Goal: Information Seeking & Learning: Learn about a topic

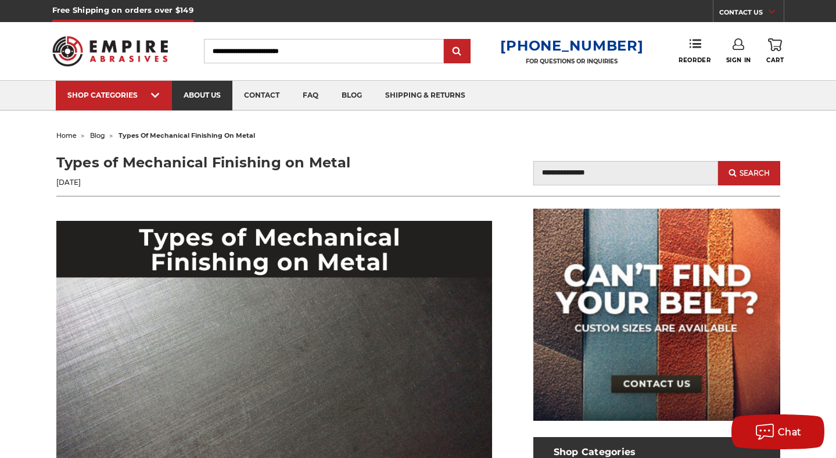
click at [202, 98] on link "about us" at bounding box center [202, 96] width 60 height 30
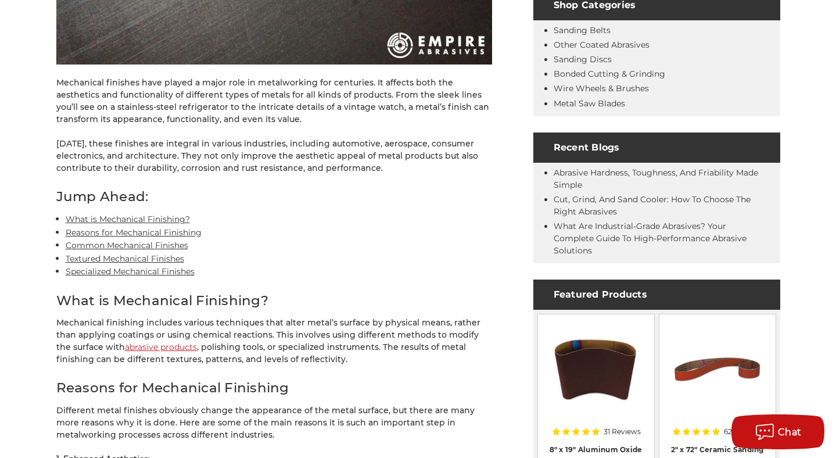
scroll to position [451, 0]
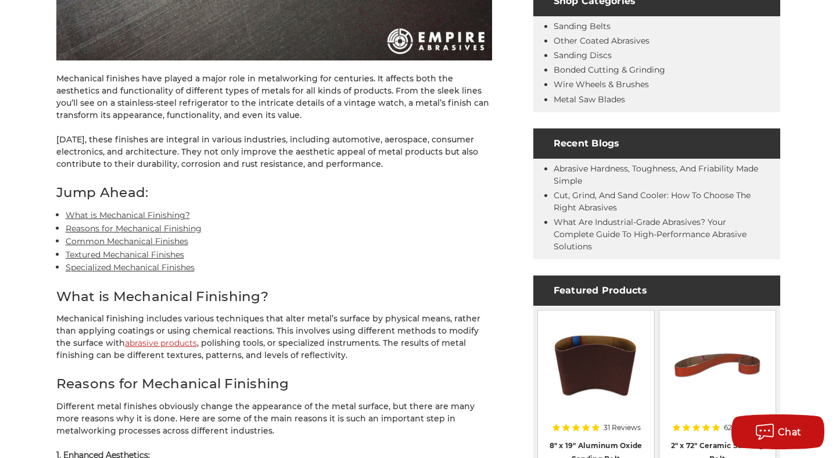
click at [102, 239] on link "Common Mechanical Finishes" at bounding box center [127, 241] width 123 height 10
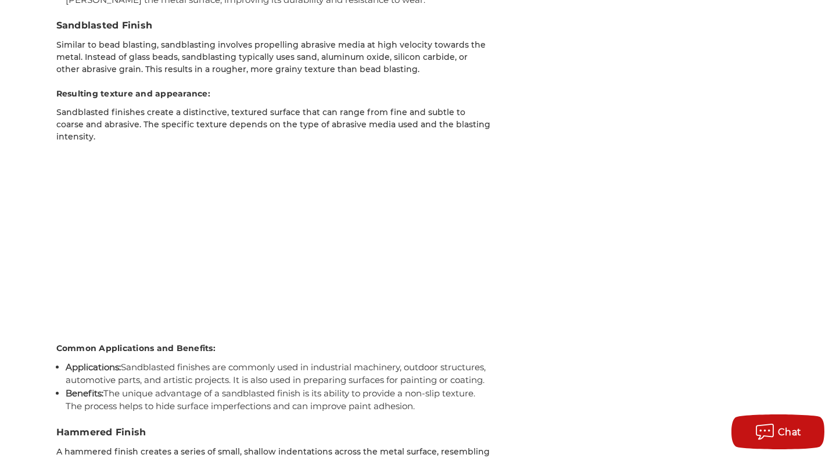
scroll to position [3561, 0]
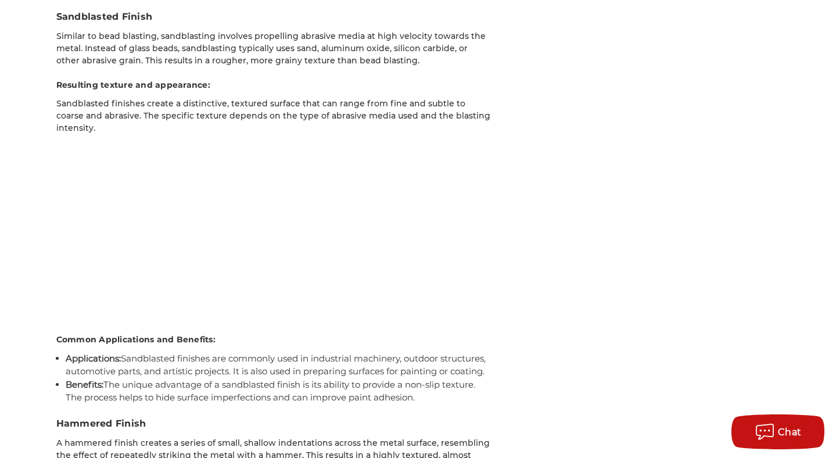
click at [373, 376] on li "Applications: Sandblasted finishes are commonly used in industrial machinery, o…" at bounding box center [279, 365] width 427 height 26
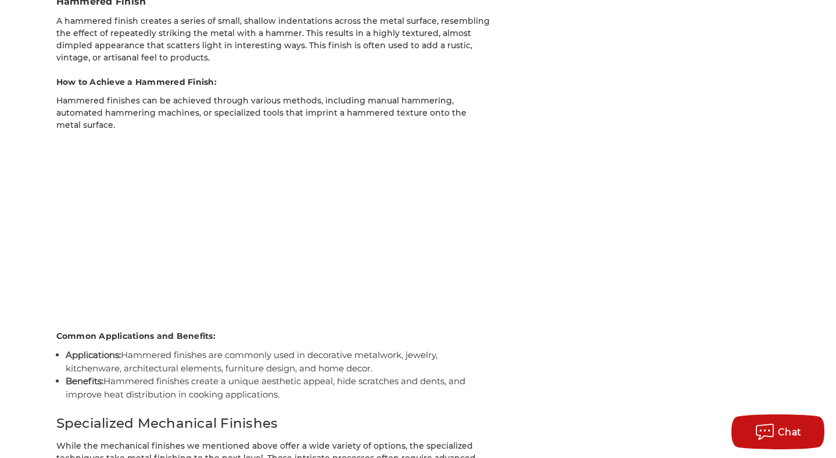
scroll to position [3987, 0]
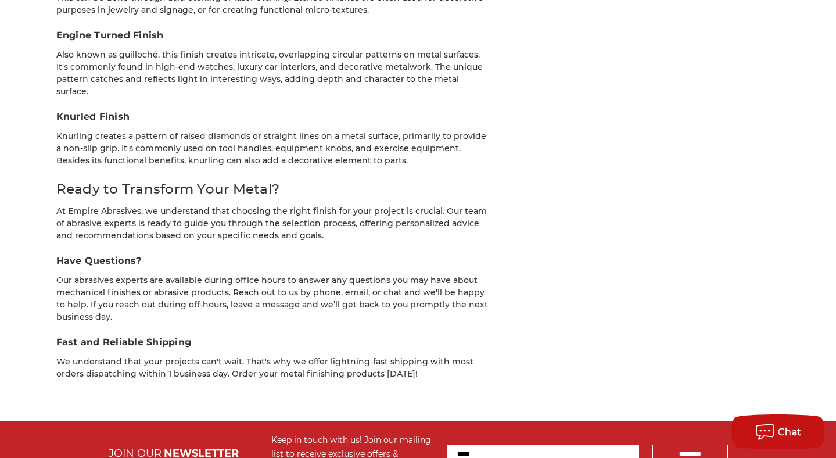
scroll to position [4515, 0]
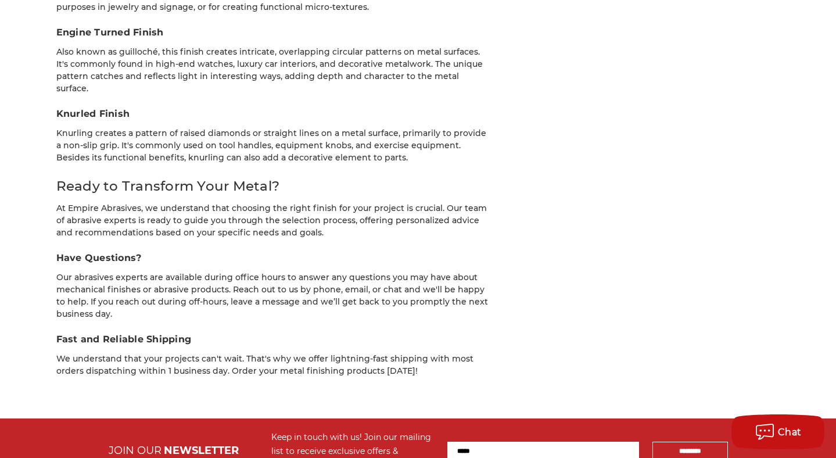
click at [137, 52] on p "Also known as guilloché, this finish creates intricate, overlapping circular pa…" at bounding box center [274, 70] width 436 height 49
copy p "guilloché"
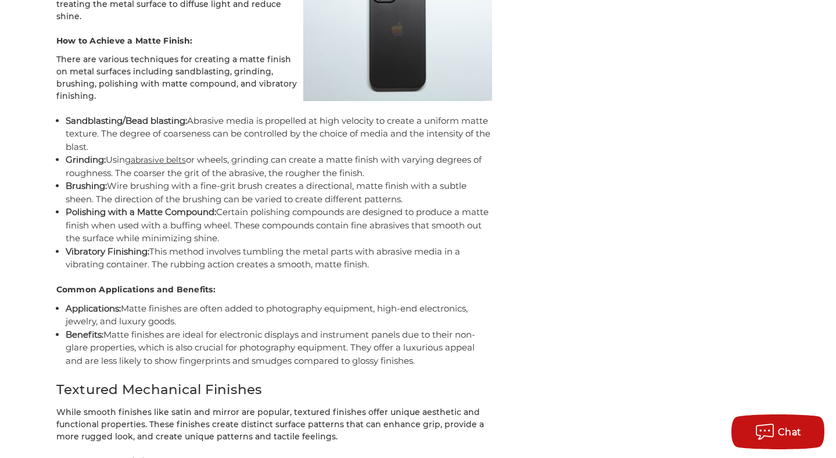
scroll to position [2662, 0]
